Goal: Check status: Check status

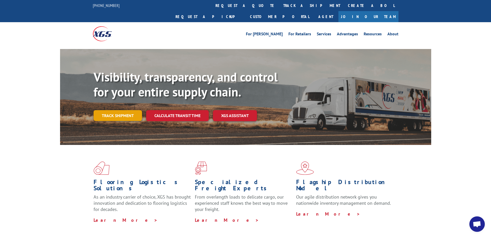
click at [125, 110] on link "Track shipment" at bounding box center [118, 115] width 48 height 11
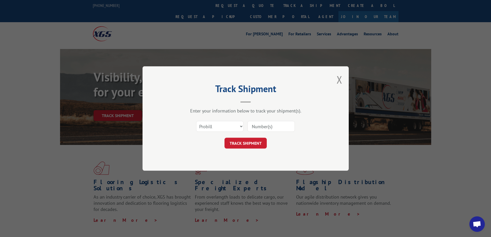
click at [270, 128] on input at bounding box center [271, 126] width 47 height 11
paste input "2847728"
type input "2847728"
click at [243, 145] on button "TRACK SHIPMENT" at bounding box center [246, 143] width 42 height 11
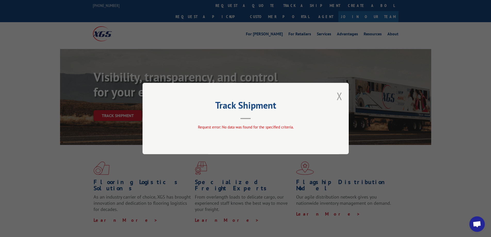
click at [341, 96] on button "Close modal" at bounding box center [340, 96] width 6 height 14
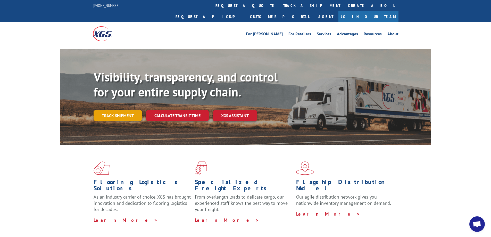
click at [127, 110] on link "Track shipment" at bounding box center [118, 115] width 48 height 11
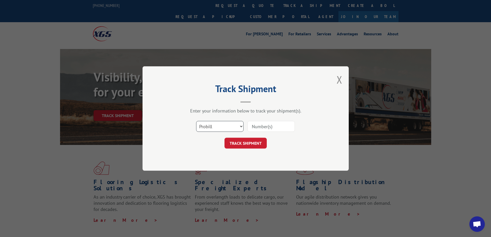
click at [234, 126] on select "Select category... Probill BOL PO" at bounding box center [219, 126] width 47 height 11
select select "bol"
click at [196, 121] on select "Select category... Probill BOL PO" at bounding box center [219, 126] width 47 height 11
click at [261, 128] on input at bounding box center [271, 126] width 47 height 11
paste input "2847728"
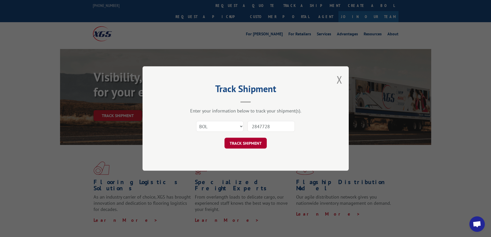
type input "2847728"
click at [245, 141] on button "TRACK SHIPMENT" at bounding box center [246, 143] width 42 height 11
